Goal: Check status: Check status

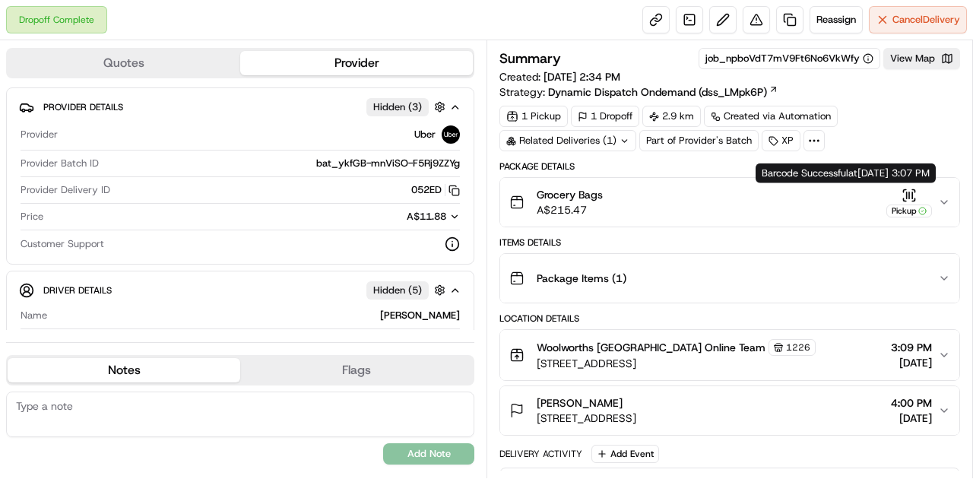
click at [908, 192] on icon "button" at bounding box center [908, 195] width 15 height 15
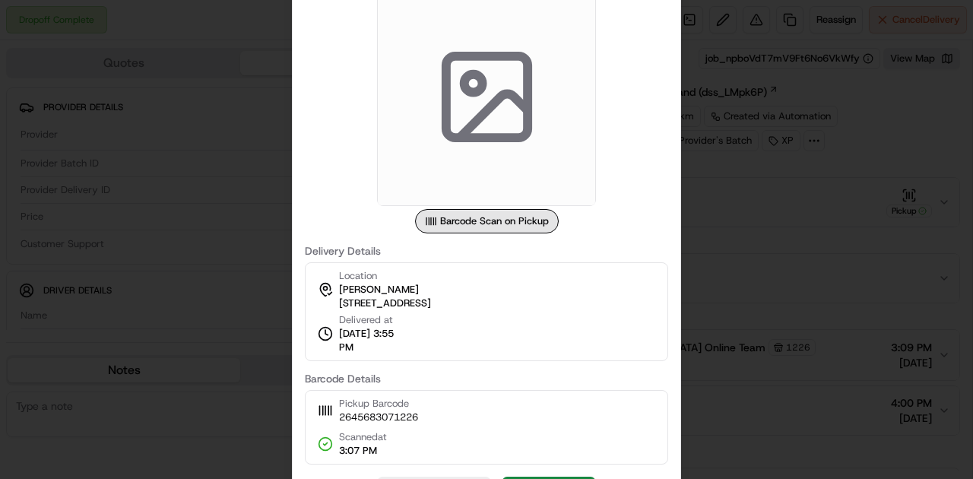
click at [490, 133] on icon at bounding box center [486, 97] width 109 height 109
click at [492, 225] on div "Barcode Scan on Pickup" at bounding box center [487, 221] width 144 height 24
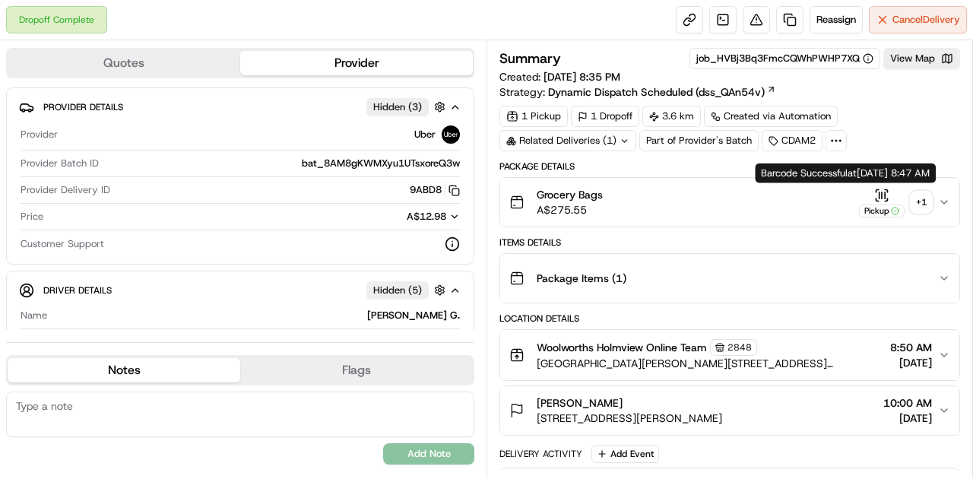
click at [879, 195] on icon "button" at bounding box center [881, 195] width 15 height 15
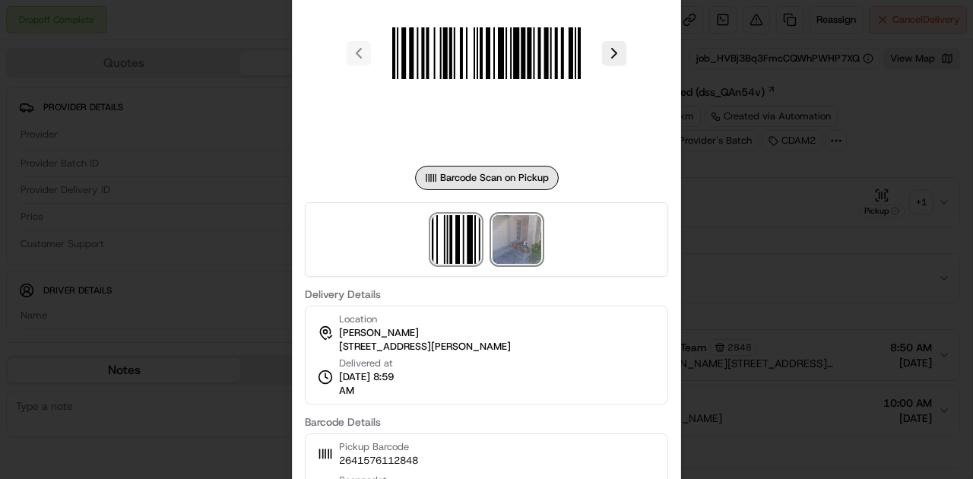
click at [535, 239] on img at bounding box center [517, 239] width 49 height 49
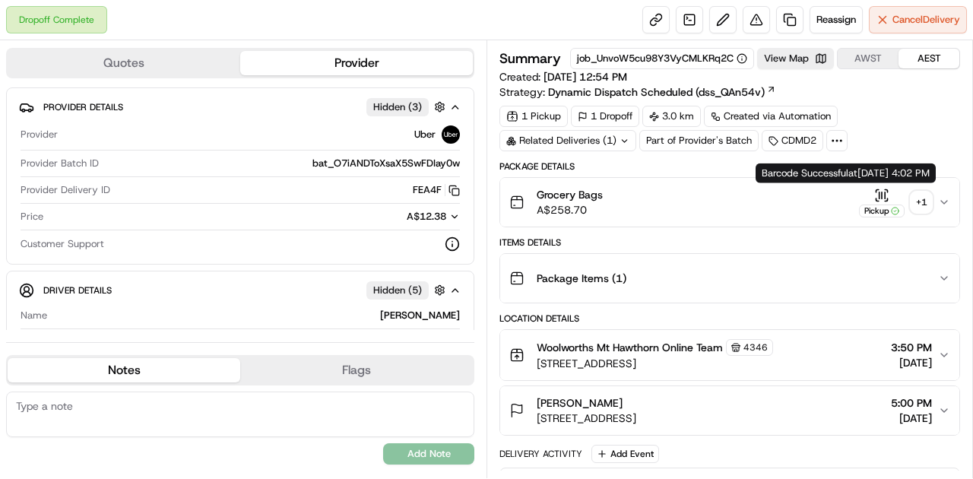
click at [887, 189] on icon "button" at bounding box center [886, 190] width 2 height 2
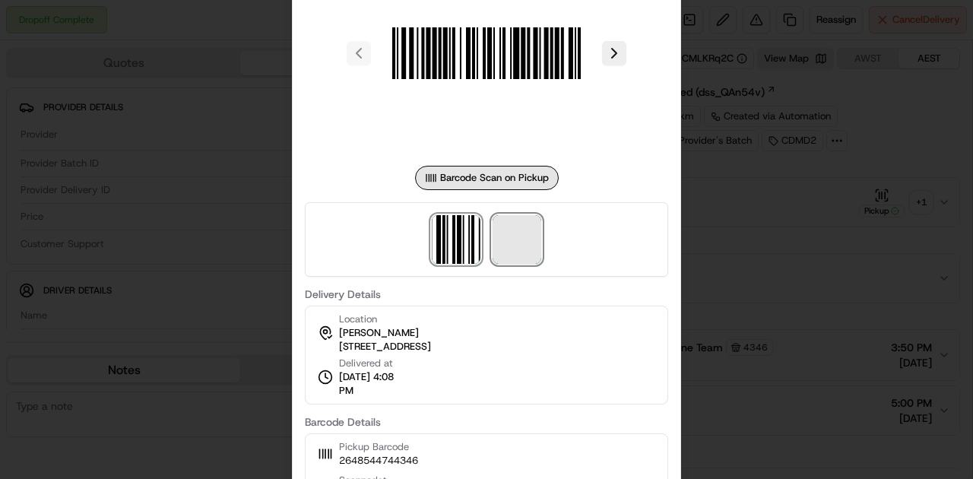
click at [512, 244] on span at bounding box center [517, 239] width 49 height 49
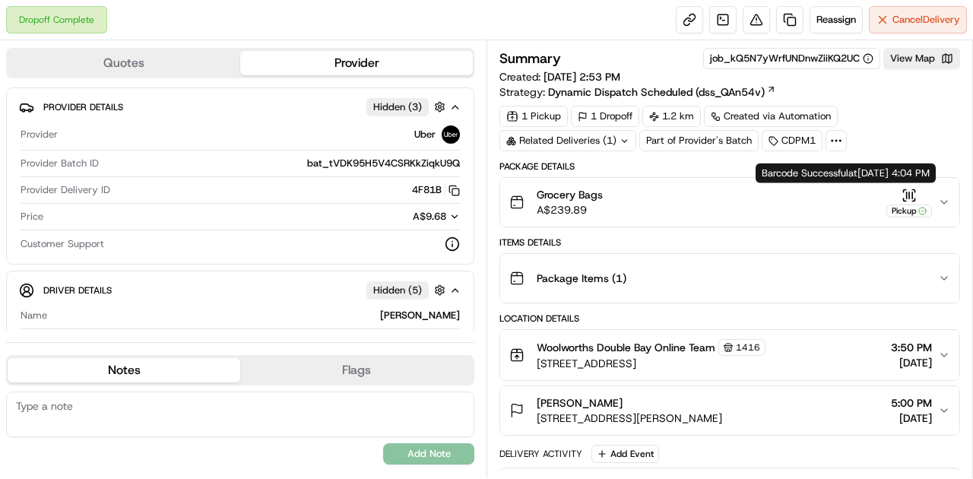
click at [905, 189] on icon "button" at bounding box center [905, 190] width 2 height 2
click at [906, 193] on icon "button" at bounding box center [908, 195] width 15 height 15
